Goal: Task Accomplishment & Management: Manage account settings

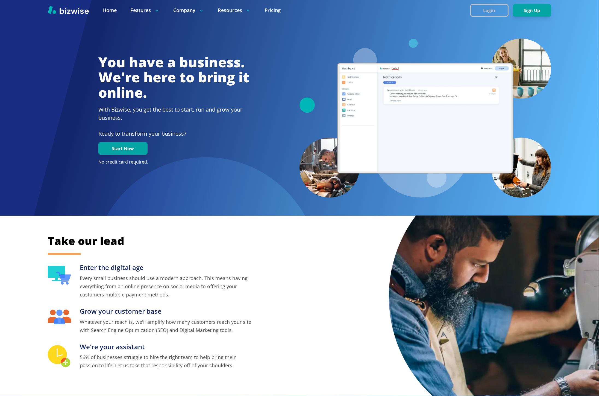
click at [500, 11] on button "Login" at bounding box center [489, 10] width 38 height 13
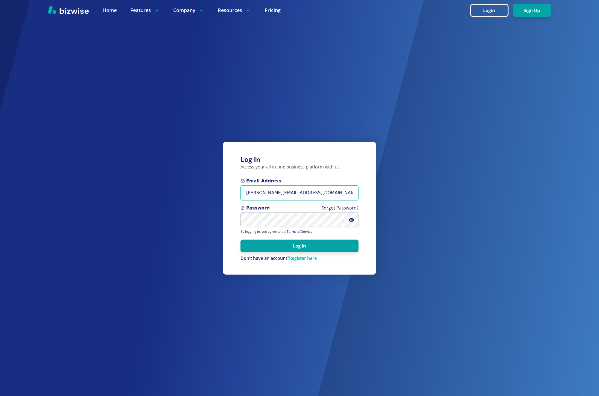
click at [271, 187] on input "marie@bizwise.com" at bounding box center [299, 192] width 118 height 15
paste input "pbmdetail@gmail"
type input "[EMAIL_ADDRESS][DOMAIN_NAME]"
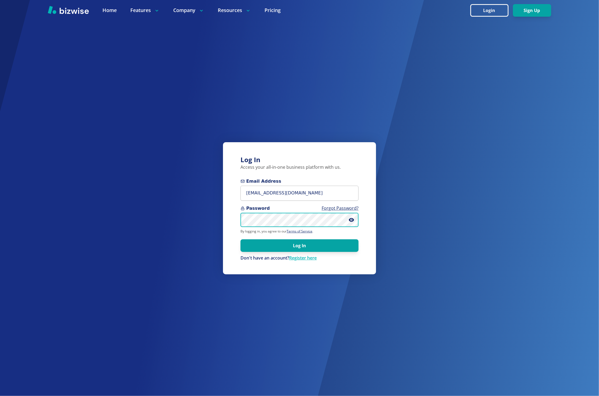
click at [240, 239] on button "Log In" at bounding box center [299, 245] width 118 height 13
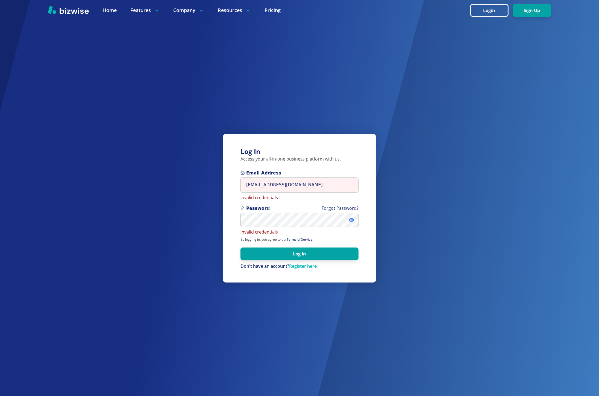
click at [349, 219] on icon at bounding box center [351, 219] width 5 height 5
click at [341, 189] on input "[EMAIL_ADDRESS][DOMAIN_NAME]" at bounding box center [299, 184] width 118 height 15
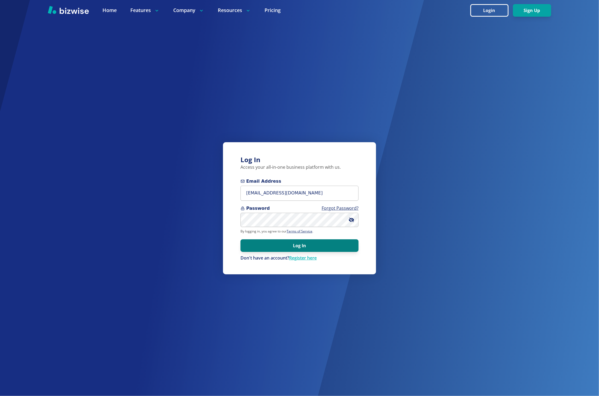
click at [262, 240] on button "Log In" at bounding box center [299, 245] width 118 height 13
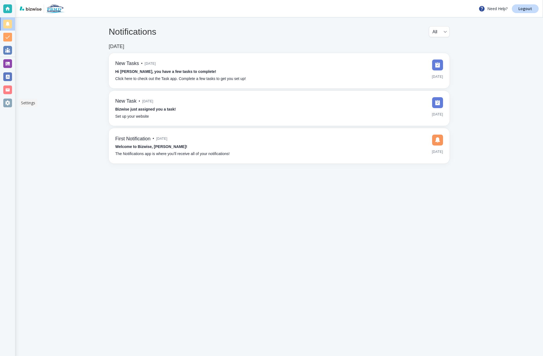
click at [11, 104] on div at bounding box center [7, 103] width 9 height 9
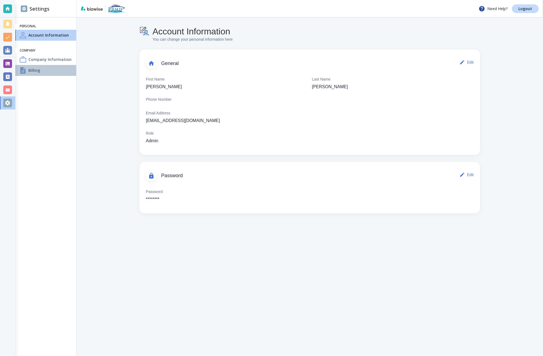
click at [34, 73] on h4 "Billing" at bounding box center [34, 70] width 12 height 6
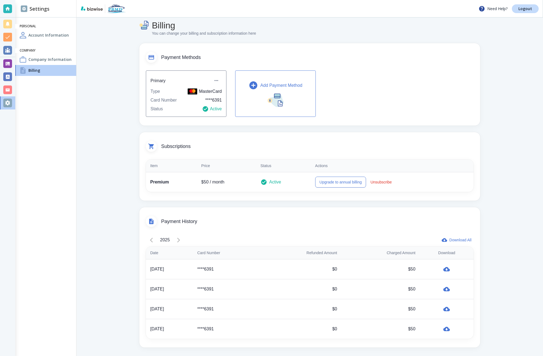
scroll to position [6, 0]
click at [526, 10] on p "Logout" at bounding box center [526, 9] width 14 height 4
